Goal: Complete application form

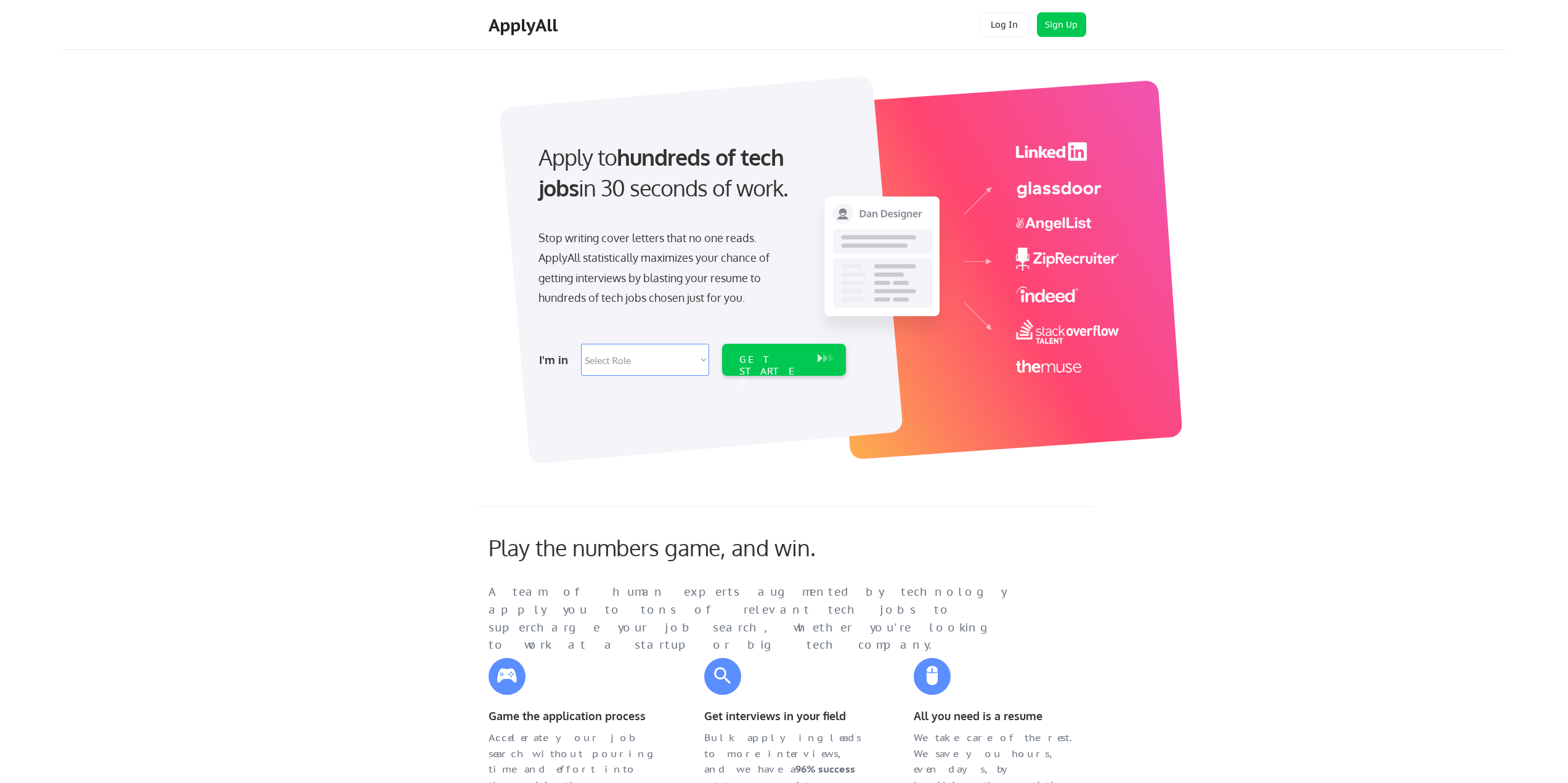
click at [703, 363] on select "Select Role Software Engineering Product Management Customer Success Sales UI/U…" at bounding box center [645, 359] width 128 height 32
select select ""it_security""
click at [581, 344] on select "Select Role Software Engineering Product Management Customer Success Sales UI/U…" at bounding box center [645, 359] width 128 height 32
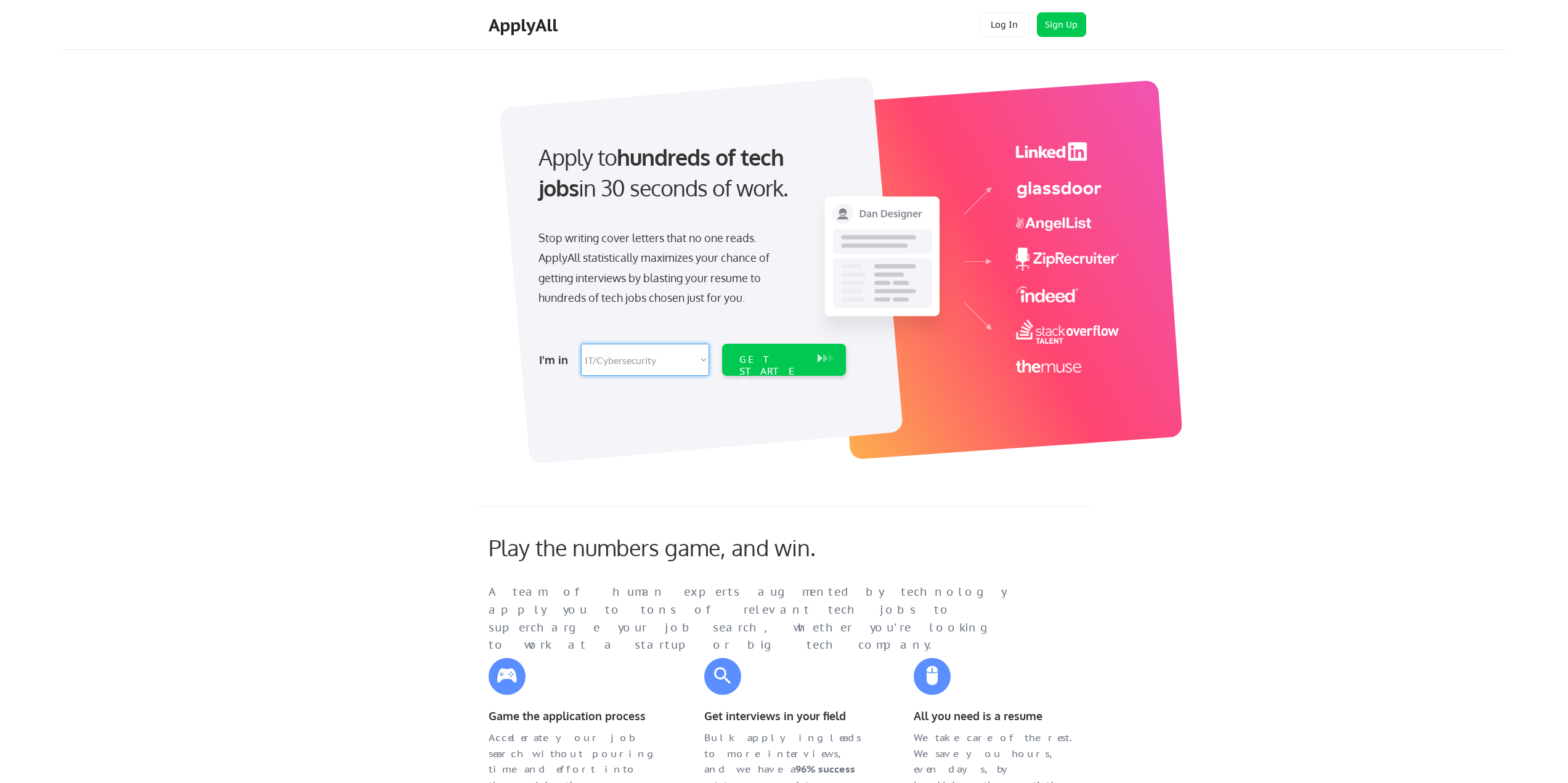
select select ""it_security""
click at [763, 359] on div "GET STARTED" at bounding box center [772, 371] width 66 height 36
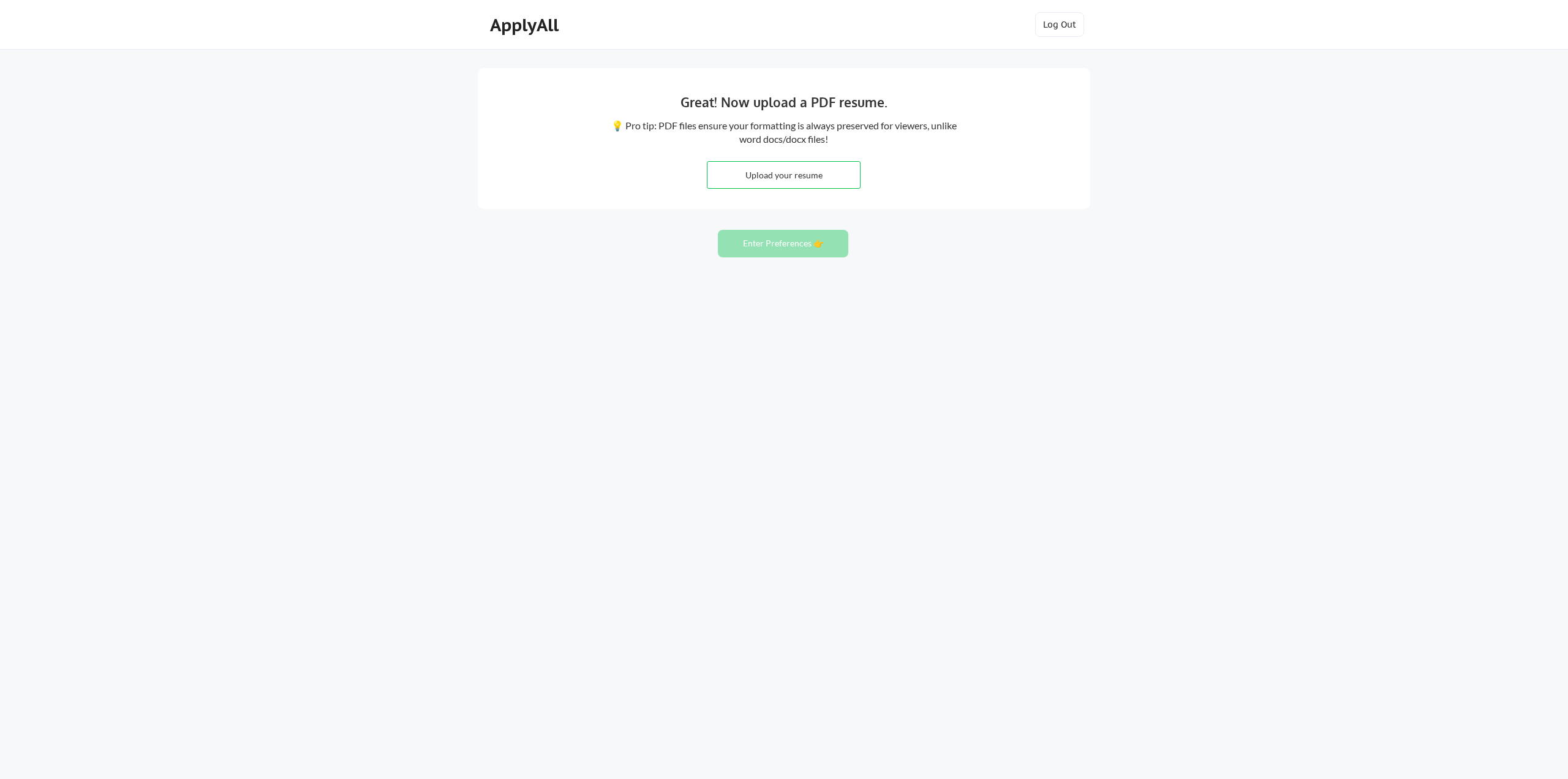
click at [272, 469] on div "Great! Now upload a PDF resume. 💡 Pro tip: PDF files ensure your formatting is …" at bounding box center [784, 390] width 1568 height 779
click at [779, 175] on input "file" at bounding box center [784, 175] width 152 height 26
type input "C:\fakepath\MazharIslam_Resume_10-03-25.pdf"
click at [774, 244] on button "Enter Preferences 👉" at bounding box center [783, 244] width 131 height 28
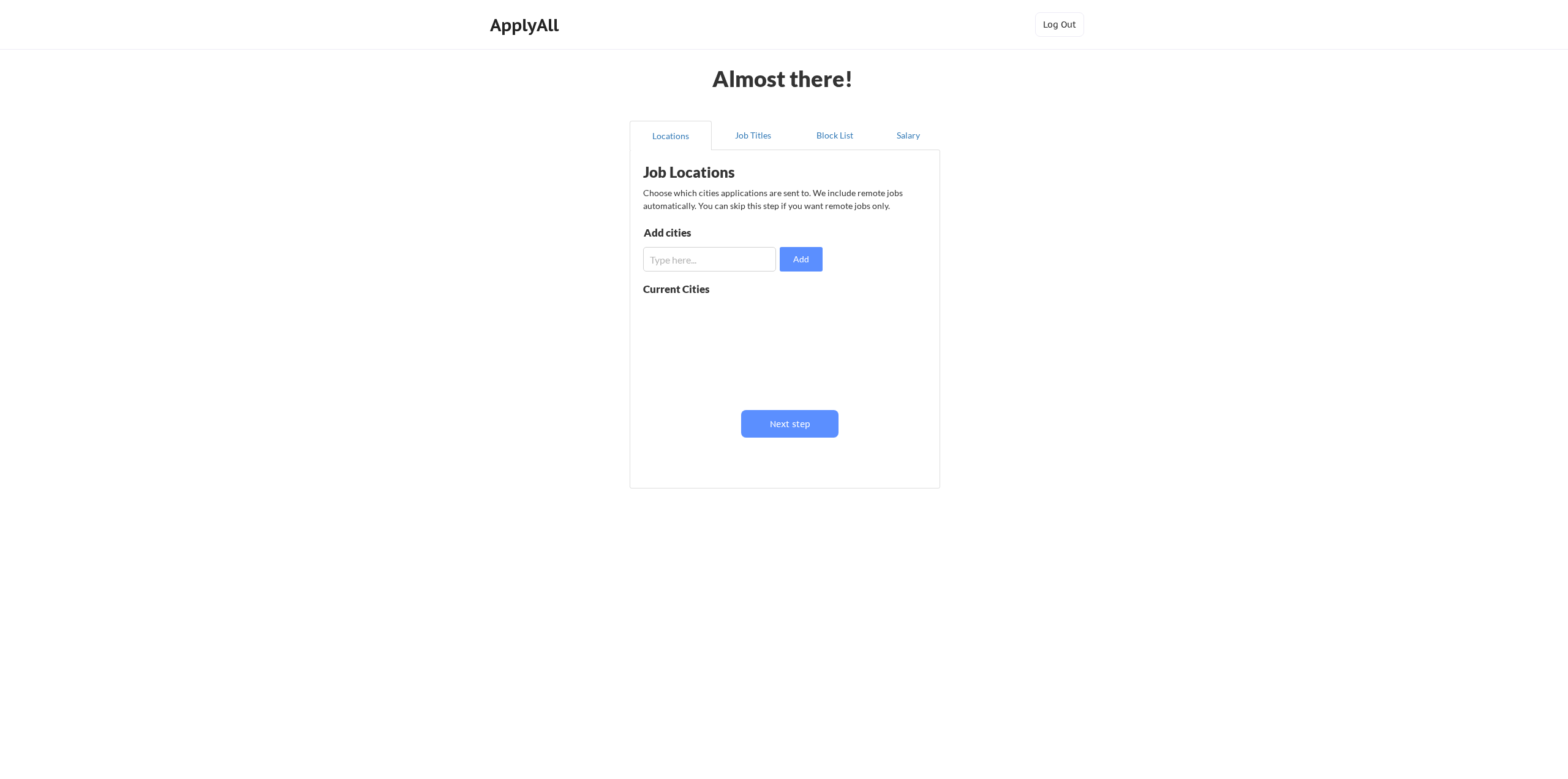
click at [697, 263] on input "input" at bounding box center [709, 259] width 133 height 24
type input "Frisco"
click at [793, 261] on button "Add" at bounding box center [801, 259] width 43 height 24
click at [778, 425] on button "Next step" at bounding box center [790, 424] width 97 height 28
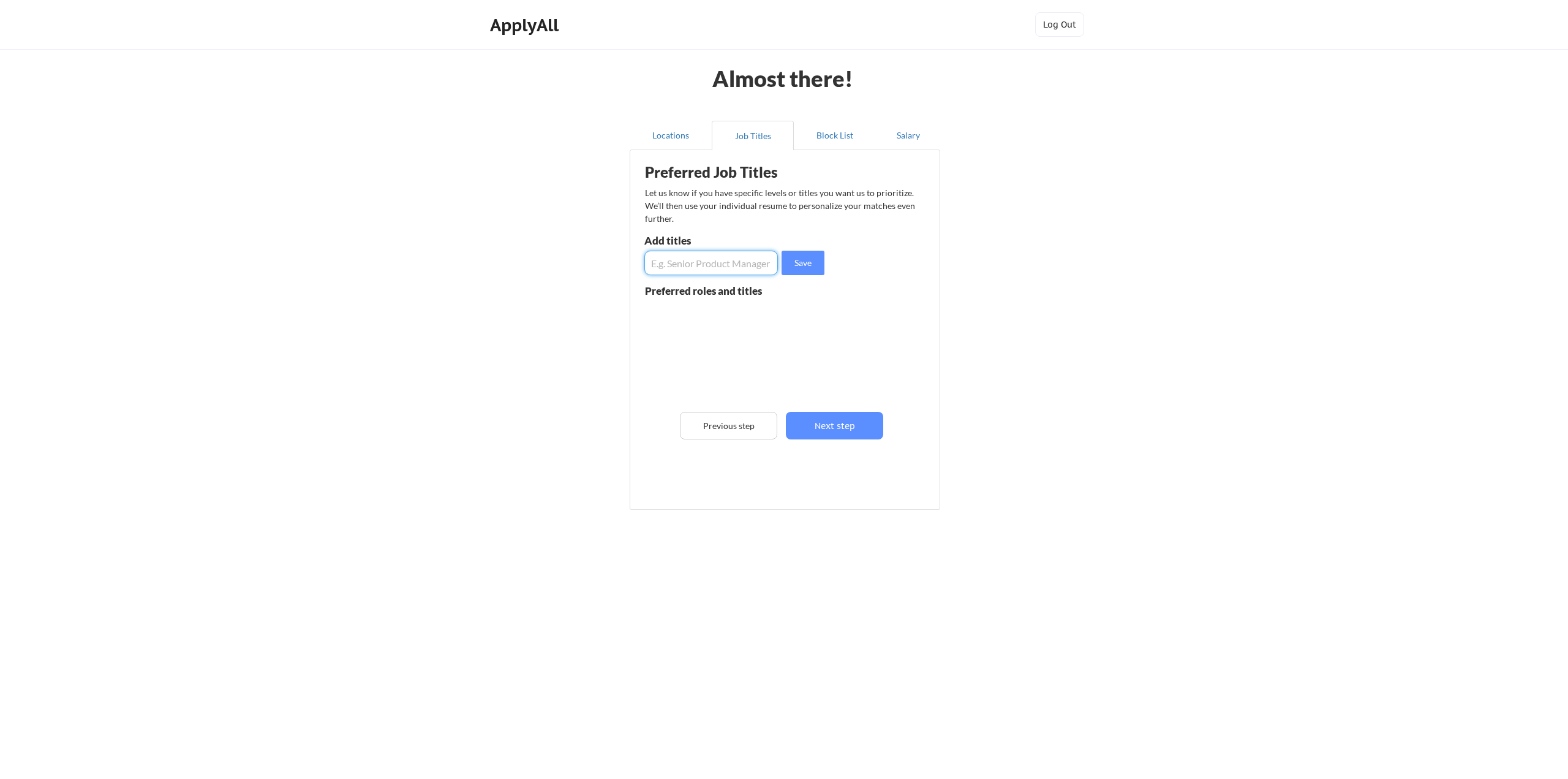
click at [718, 265] on input "input" at bounding box center [711, 263] width 134 height 24
type input "Security Solutions Architect"
click at [807, 266] on button "Save" at bounding box center [803, 263] width 43 height 24
click at [721, 267] on input "input" at bounding box center [711, 263] width 134 height 24
type input "AI Engineer"
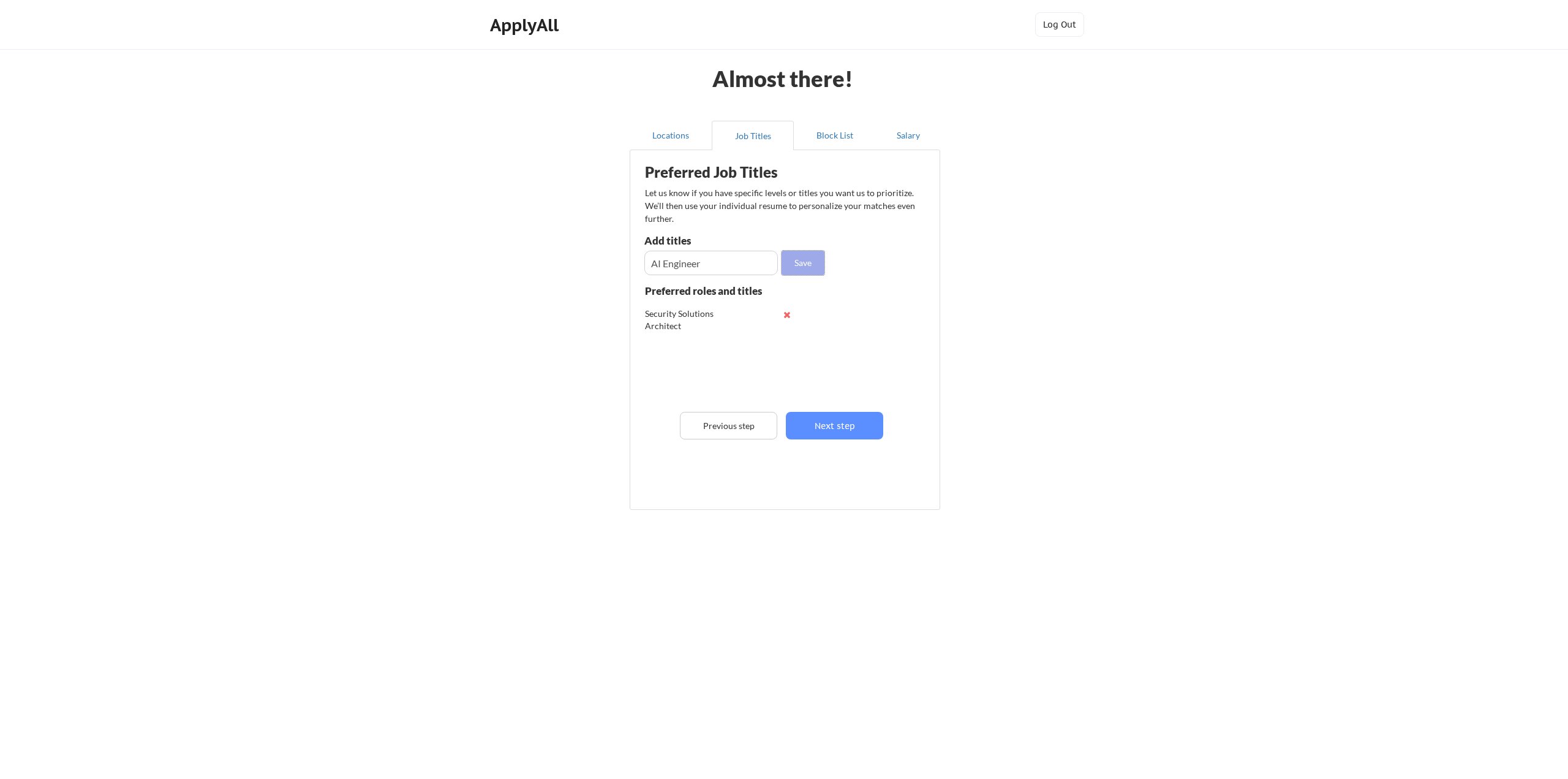
click at [798, 264] on button "Save" at bounding box center [803, 263] width 43 height 24
click at [697, 261] on input "input" at bounding box center [711, 263] width 134 height 24
type input "Security Engineer"
click at [794, 263] on button "Save" at bounding box center [803, 263] width 43 height 24
click at [721, 260] on input "input" at bounding box center [711, 263] width 134 height 24
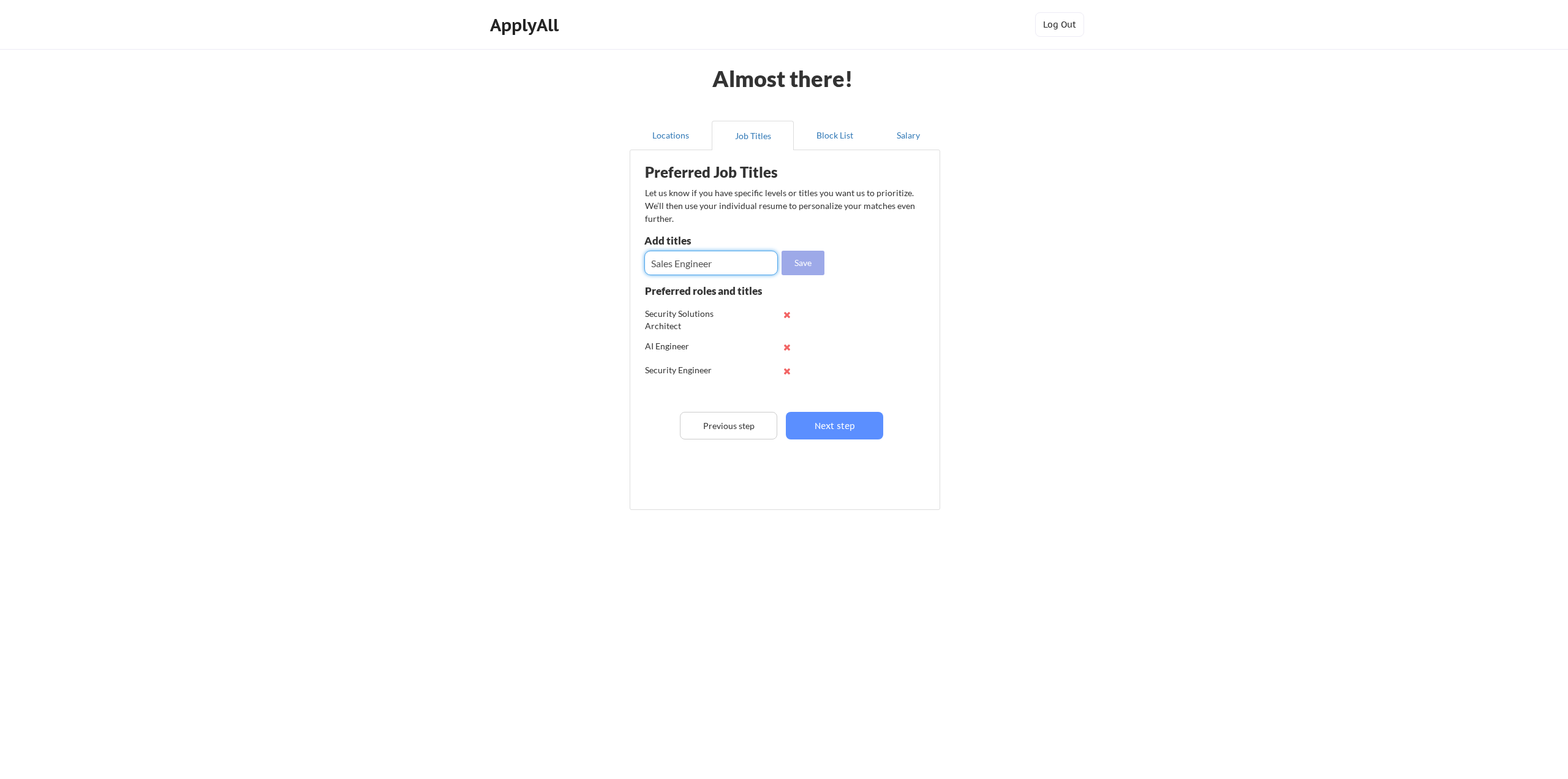
type input "Sales Engineer"
click at [801, 266] on button "Save" at bounding box center [803, 263] width 43 height 24
click at [729, 261] on input "input" at bounding box center [711, 263] width 134 height 24
type input "D"
type input "Director Cybersecurity"
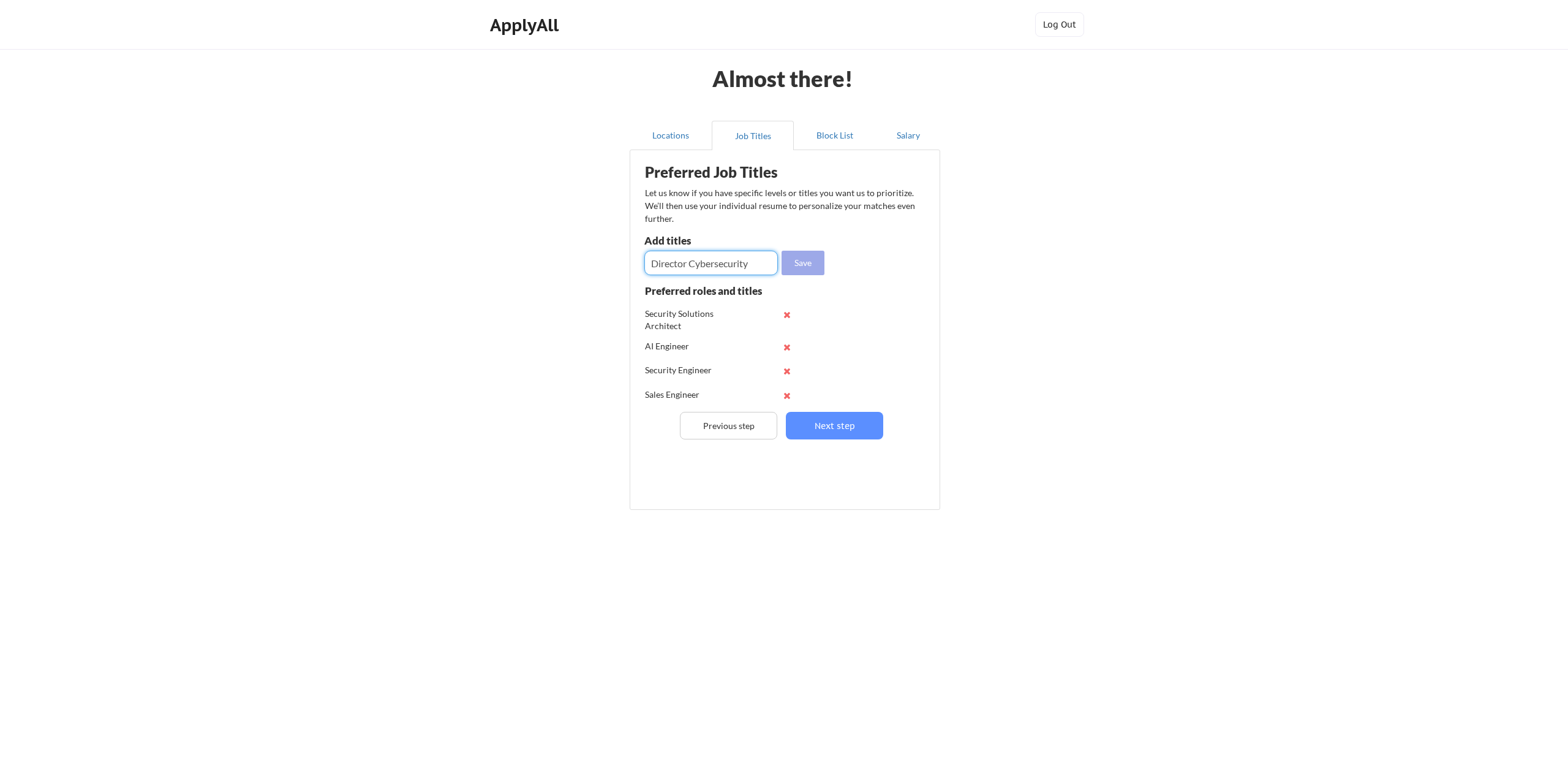
click at [789, 259] on button "Save" at bounding box center [803, 263] width 43 height 24
click at [831, 426] on button "Next step" at bounding box center [834, 426] width 97 height 28
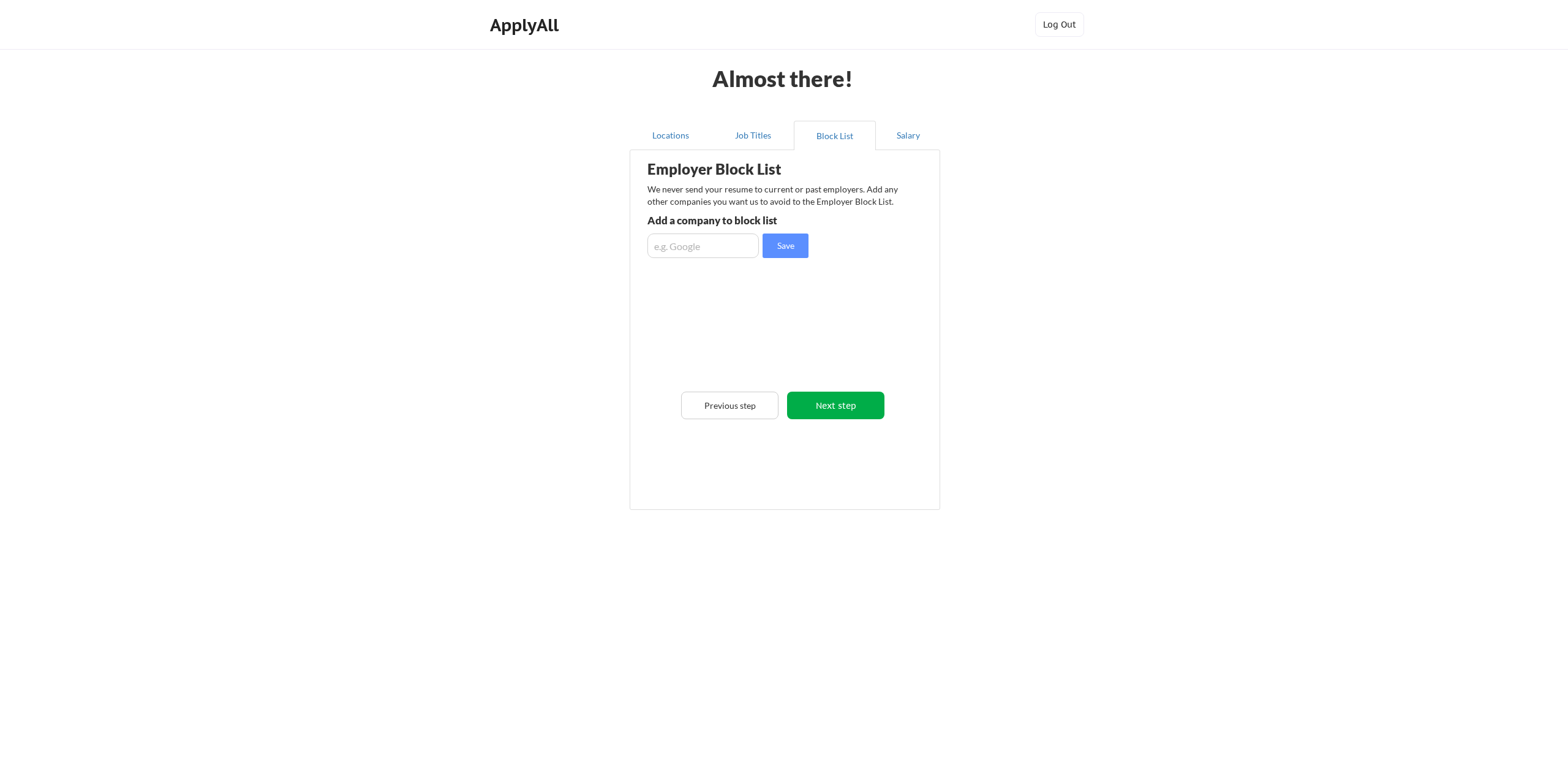
click at [837, 406] on button "Next step" at bounding box center [836, 405] width 97 height 28
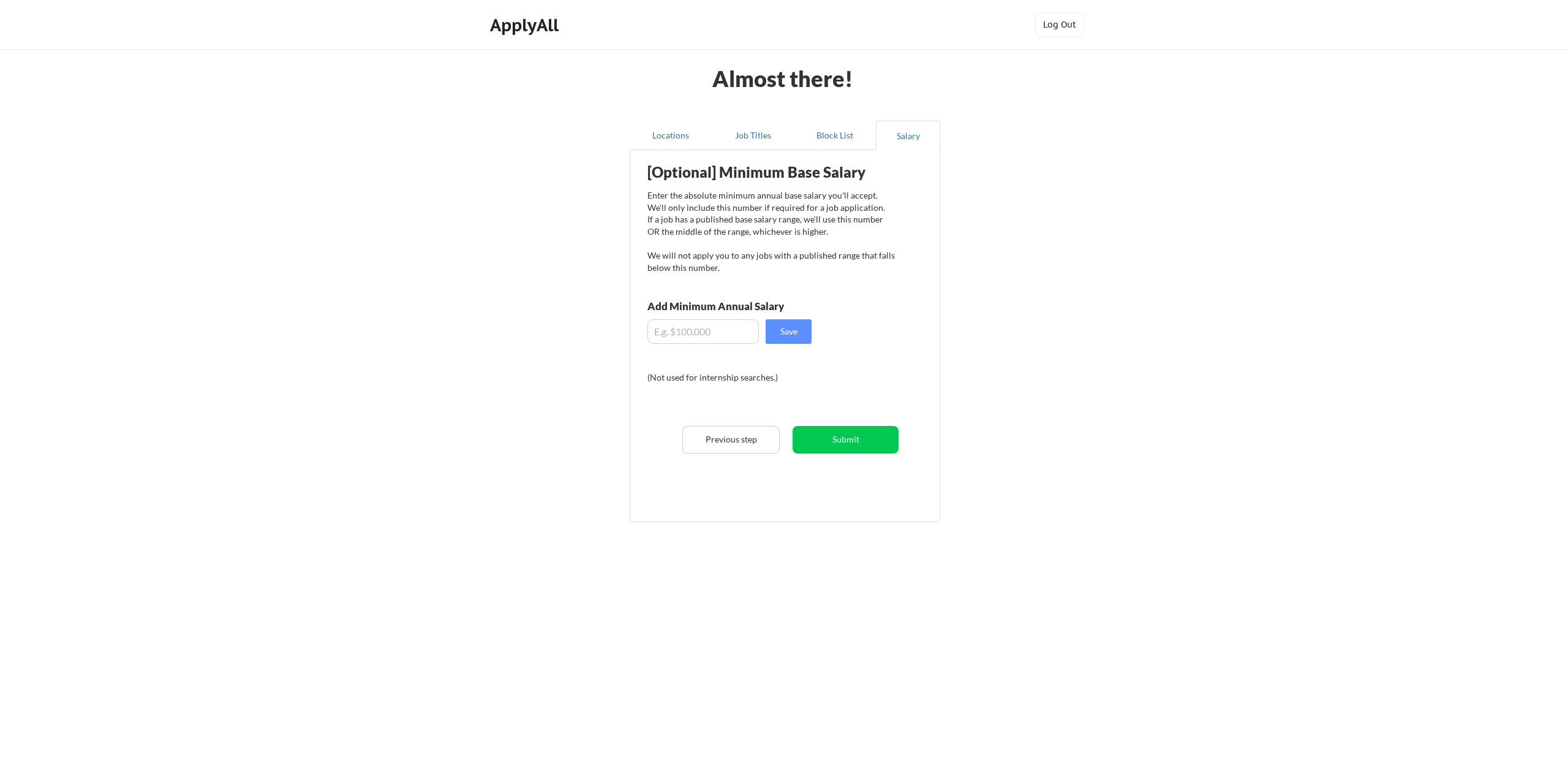
click at [717, 330] on input "input" at bounding box center [703, 331] width 111 height 24
click at [580, 453] on div "Almost there! Locations Job Titles Block List Salary Employer Block List We nev…" at bounding box center [784, 390] width 1568 height 779
click at [794, 328] on button "Save" at bounding box center [789, 331] width 46 height 24
drag, startPoint x: 702, startPoint y: 334, endPoint x: 652, endPoint y: 334, distance: 50.0
click at [652, 334] on input "input" at bounding box center [703, 331] width 111 height 24
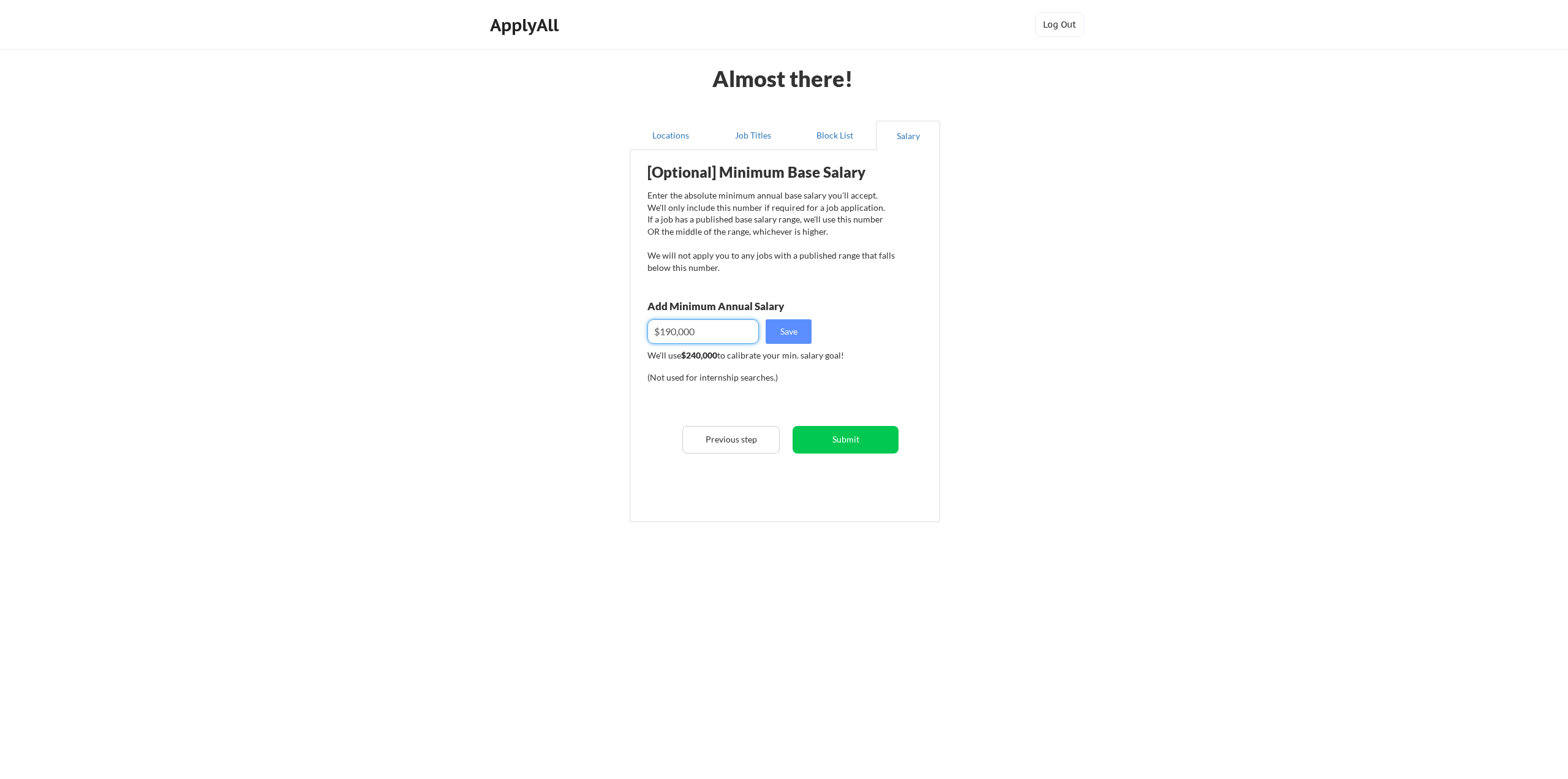
type input "$190,000"
click at [552, 388] on div "Almost there! Locations Job Titles Block List Salary Employer Block List We nev…" at bounding box center [784, 390] width 1568 height 779
click at [796, 329] on button "Save" at bounding box center [789, 331] width 46 height 24
click at [694, 520] on div "Employer Block List We never send your resume to current or past employers. Add…" at bounding box center [784, 336] width 311 height 373
click at [839, 438] on button "Submit" at bounding box center [846, 440] width 106 height 28
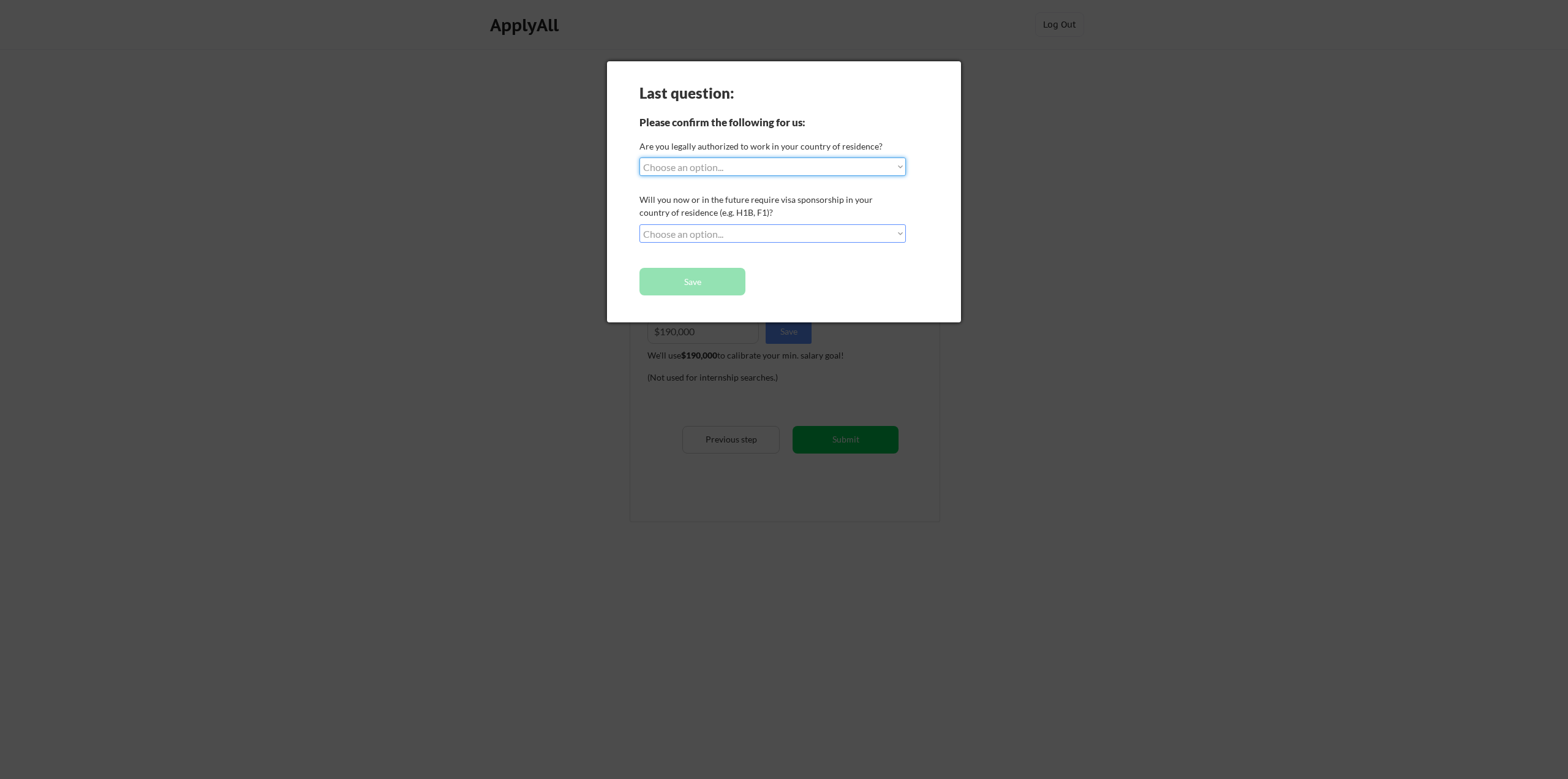
click at [741, 168] on select "Choose an option... Yes, I am a US Citizen Yes, I am a Canadian Citizen Yes, I …" at bounding box center [772, 166] width 266 height 18
select select ""yes__i_am_a_us_citizen""
click at [639, 158] on select "Choose an option... Yes, I am a US Citizen Yes, I am a Canadian Citizen Yes, I …" at bounding box center [772, 166] width 266 height 18
click at [717, 233] on select "Choose an option... No, I will not need sponsorship Yes, I will need sponsorship" at bounding box center [772, 233] width 266 height 18
select select ""no__i_will_not_need_sponsorship""
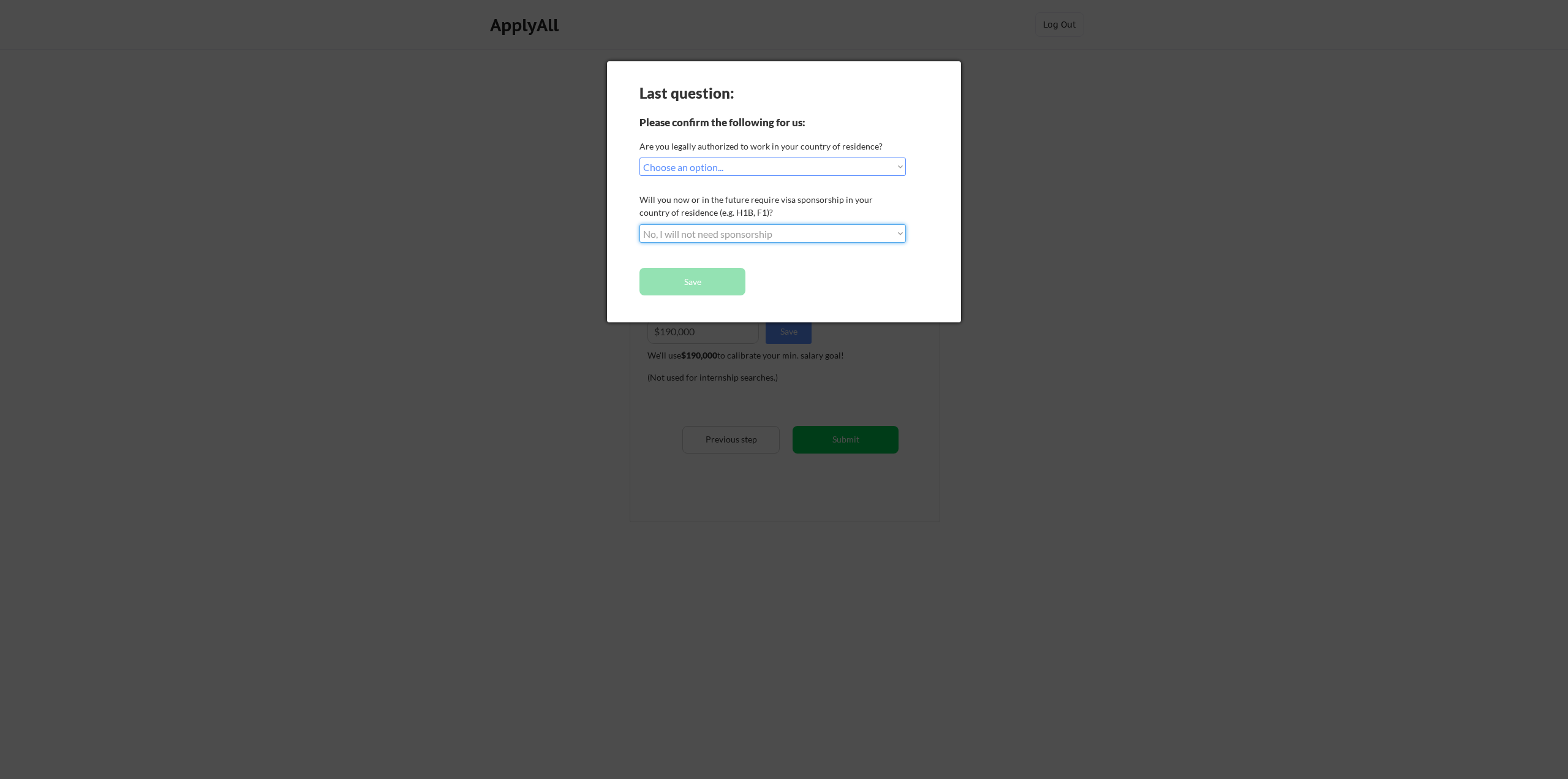
click at [639, 224] on select "Choose an option... No, I will not need sponsorship Yes, I will need sponsorship" at bounding box center [772, 233] width 266 height 18
click at [701, 276] on button "Save" at bounding box center [692, 281] width 106 height 28
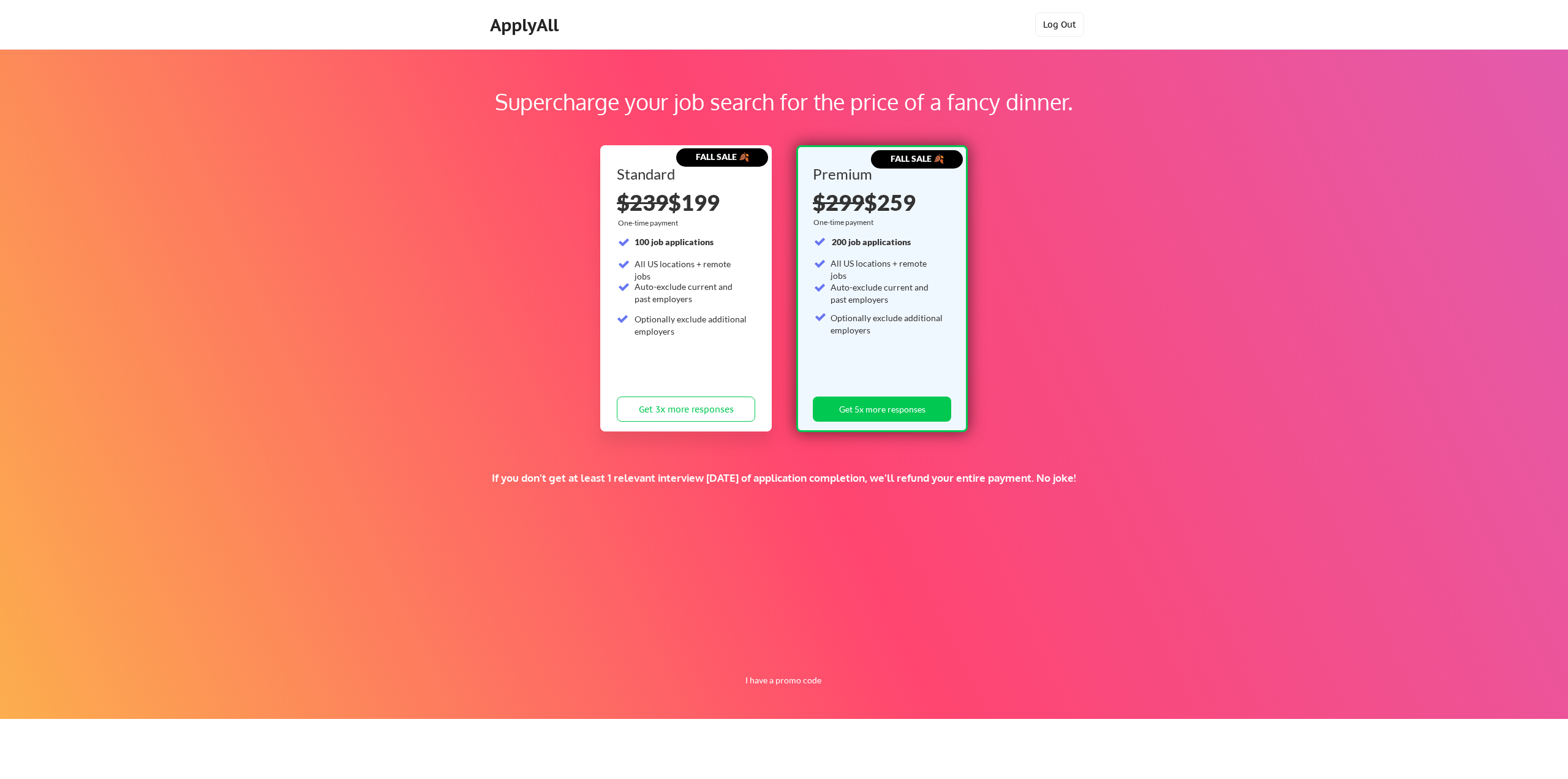
click at [1057, 27] on button "Log Out" at bounding box center [1059, 24] width 49 height 24
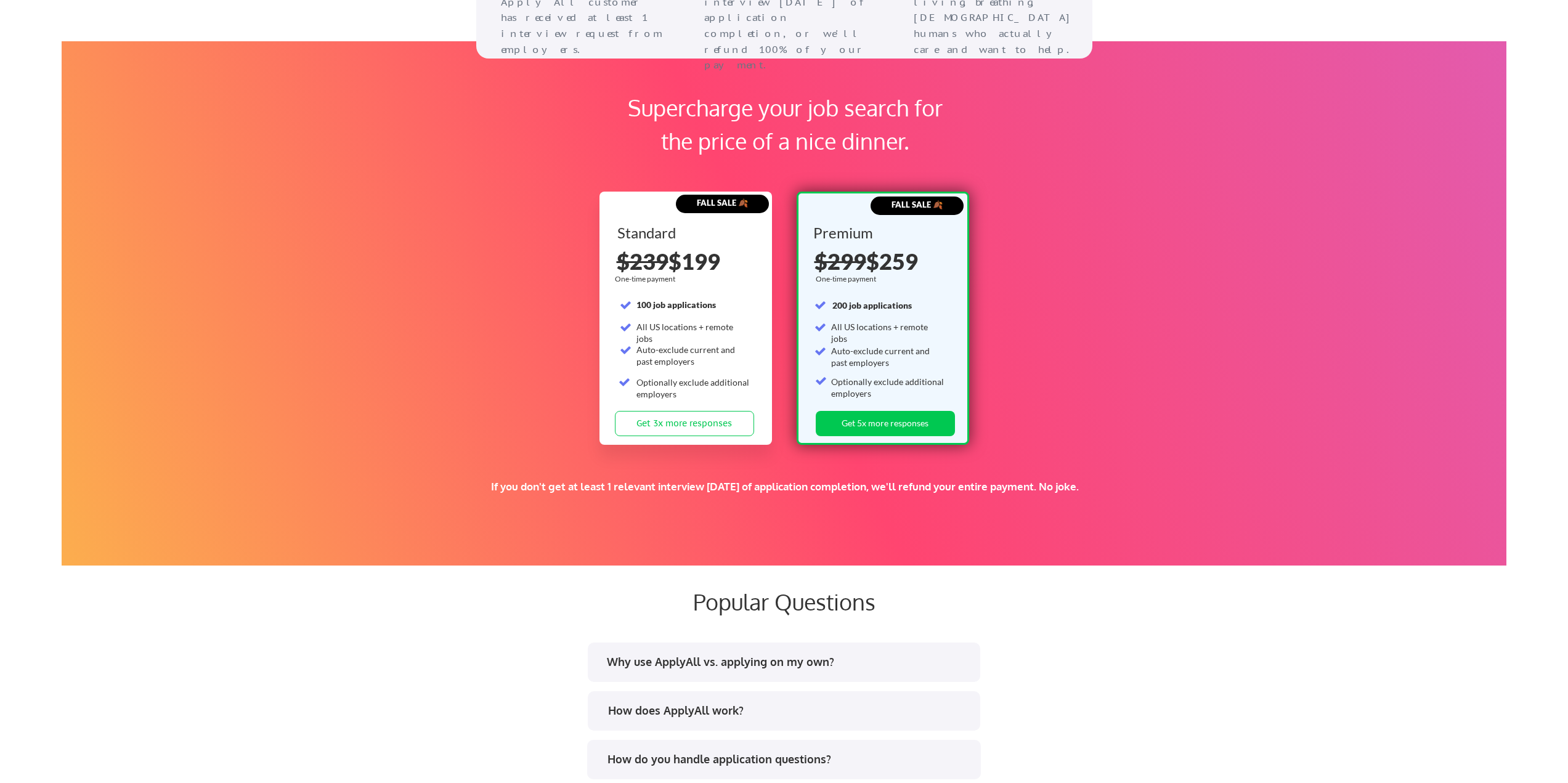
scroll to position [2032, 0]
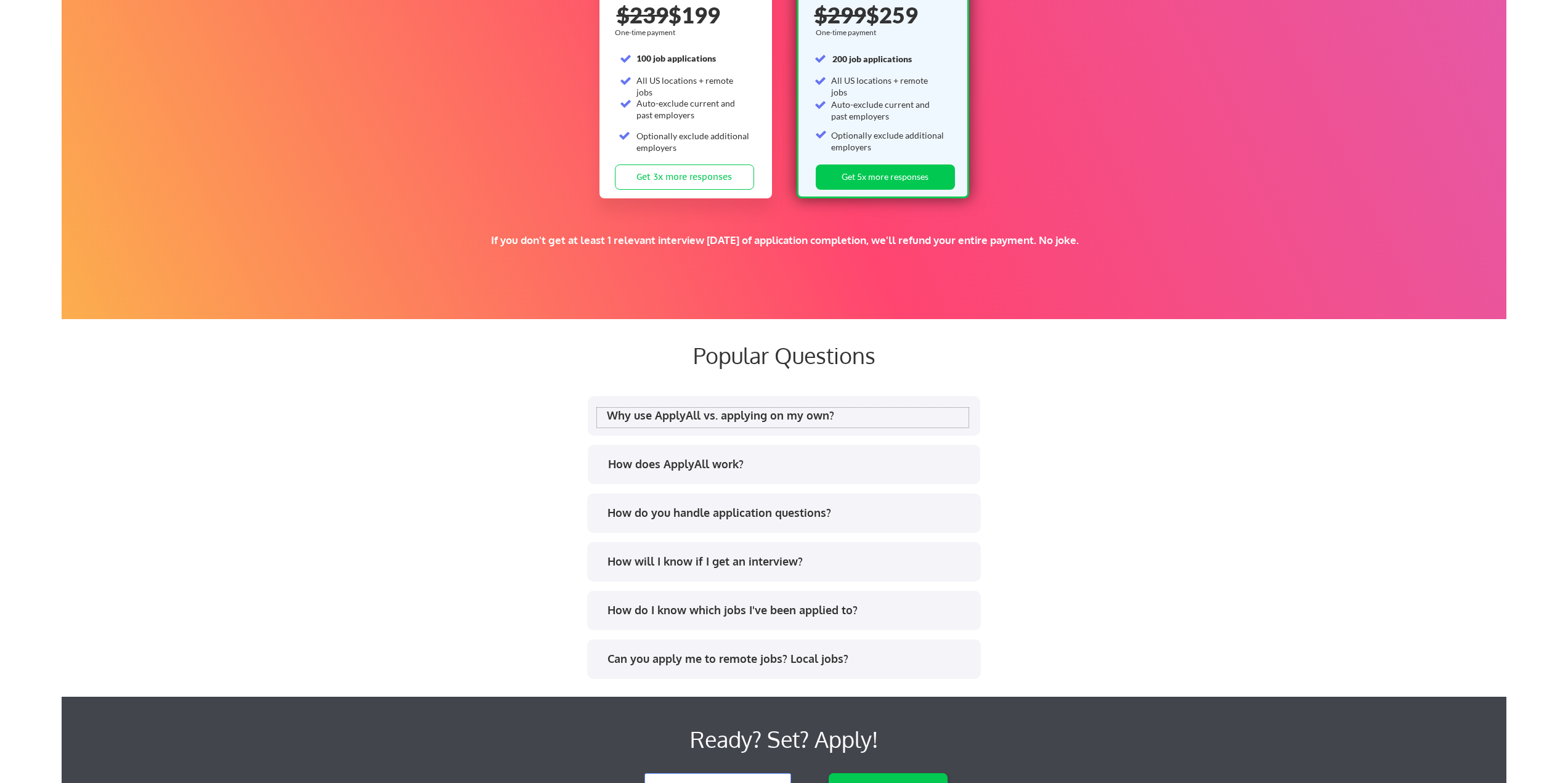
click at [778, 417] on div "Why use ApplyAll vs. applying on my own?" at bounding box center [787, 415] width 362 height 16
